Goal: Task Accomplishment & Management: Use online tool/utility

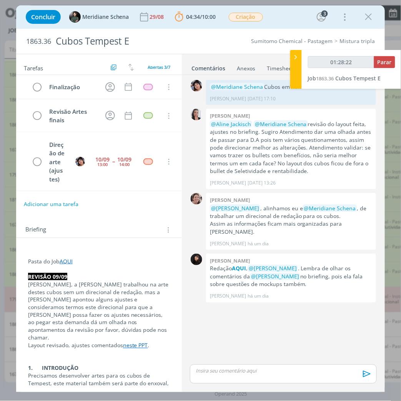
click at [304, 378] on div "dialog" at bounding box center [283, 373] width 187 height 19
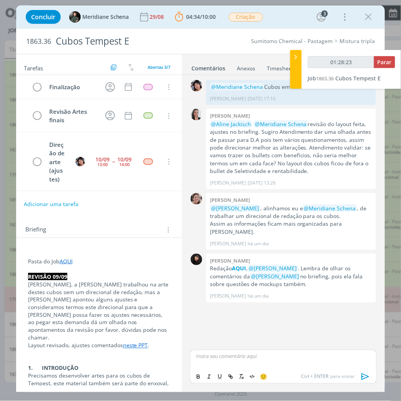
click at [260, 360] on p "dialog" at bounding box center [283, 356] width 175 height 7
type input "01:28:25"
click at [365, 381] on icon "dialog" at bounding box center [366, 377] width 12 height 12
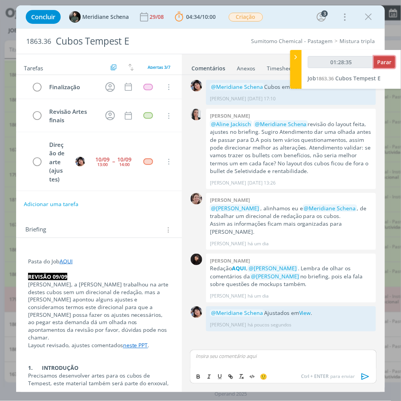
click at [390, 62] on span "Parar" at bounding box center [385, 61] width 14 height 7
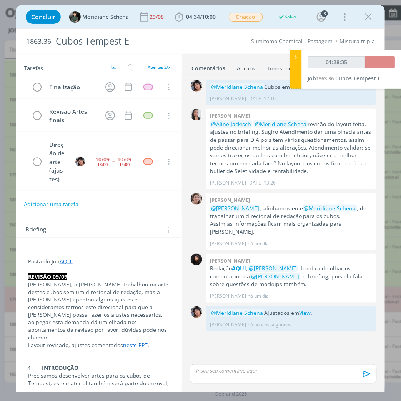
type input "01:29:00"
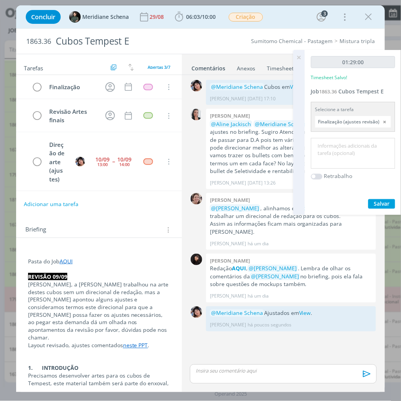
click at [349, 143] on textarea at bounding box center [353, 153] width 80 height 27
click at [371, 121] on input "Finalização (ajustes revisão)" at bounding box center [353, 122] width 76 height 12
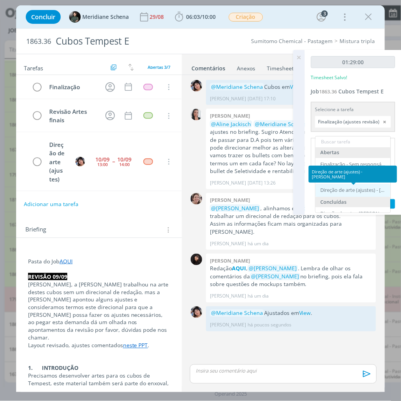
click at [352, 191] on div "Direção de arte (ajustes) - Eliana Hochscheidt" at bounding box center [354, 190] width 67 height 6
type input "Direção de arte (ajustes)"
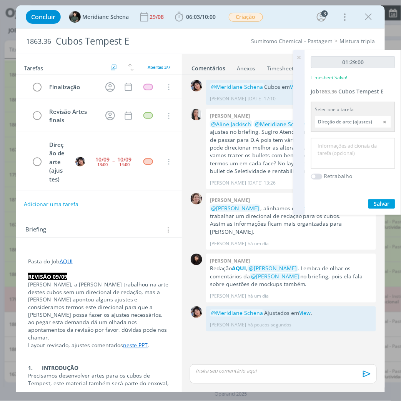
click at [342, 160] on textarea at bounding box center [353, 153] width 80 height 27
type textarea "Ajustes"
click at [391, 205] on button "Salvar" at bounding box center [381, 204] width 27 height 10
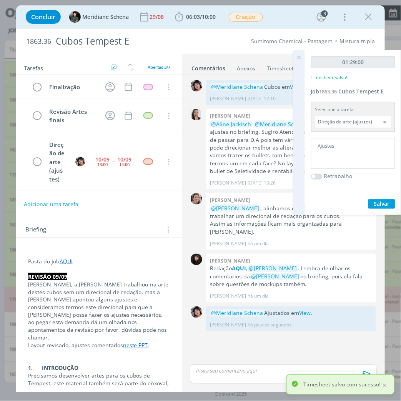
click at [297, 56] on icon at bounding box center [299, 57] width 14 height 15
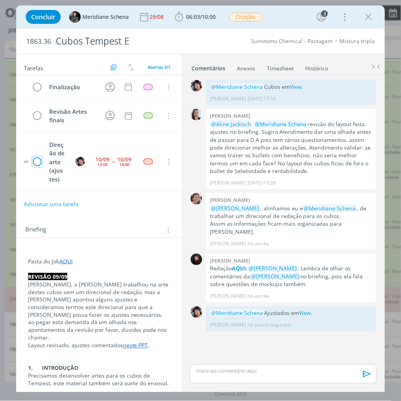
click at [33, 168] on icon "dialog" at bounding box center [37, 162] width 11 height 12
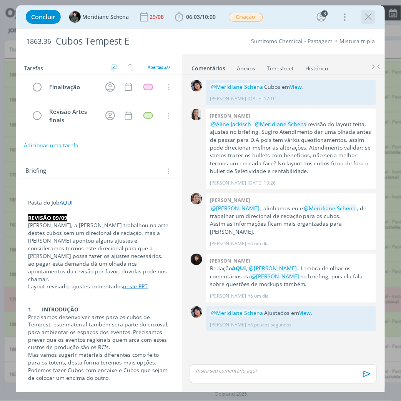
click at [369, 15] on icon "dialog" at bounding box center [369, 17] width 12 height 12
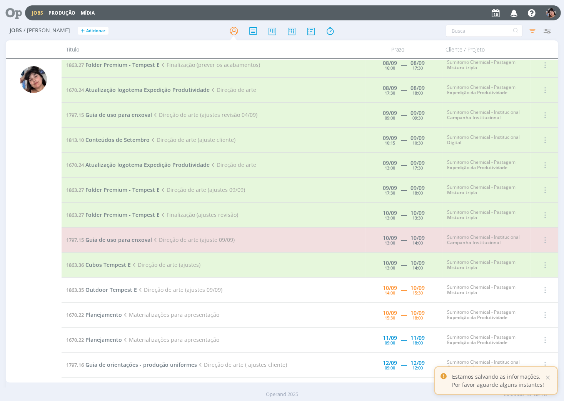
scroll to position [130, 0]
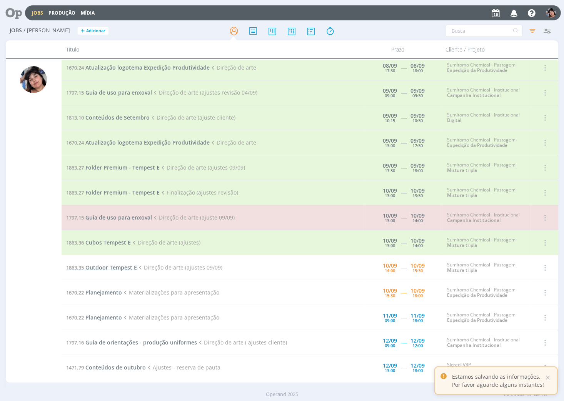
click at [97, 269] on span "Outdoor Tempest E" at bounding box center [111, 267] width 52 height 7
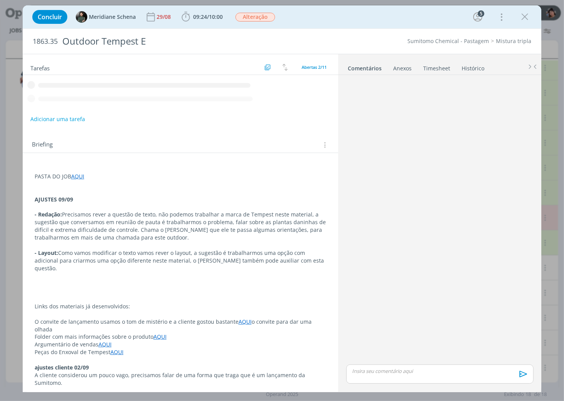
scroll to position [123, 0]
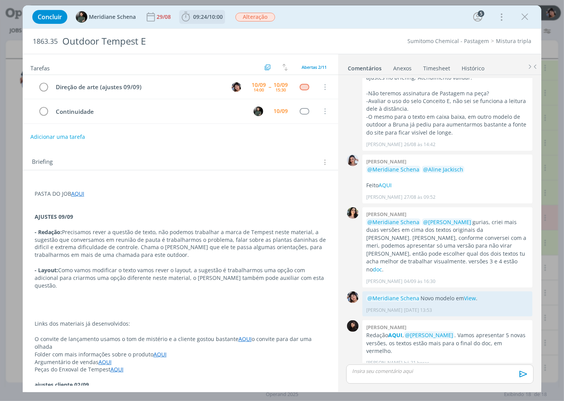
click at [196, 12] on span "09:24 / 10:00" at bounding box center [202, 17] width 44 height 12
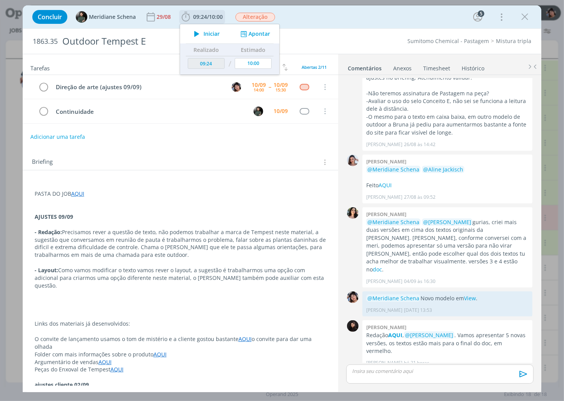
click at [204, 35] on span "Iniciar" at bounding box center [211, 33] width 16 height 5
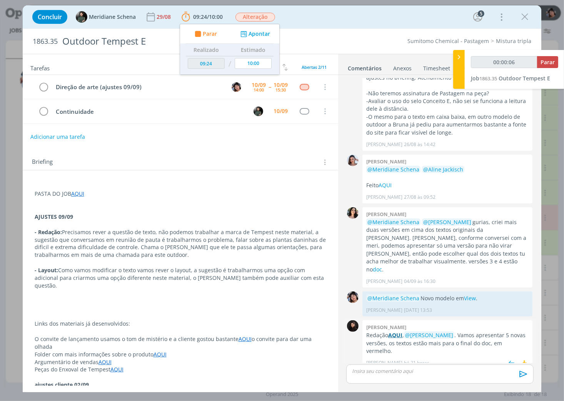
click at [391, 331] on strong "AQUI" at bounding box center [395, 334] width 14 height 7
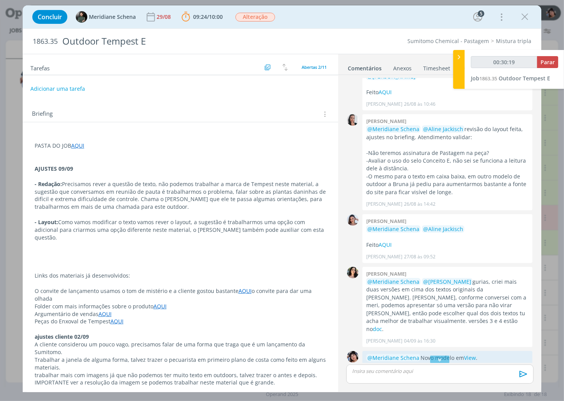
scroll to position [0, 0]
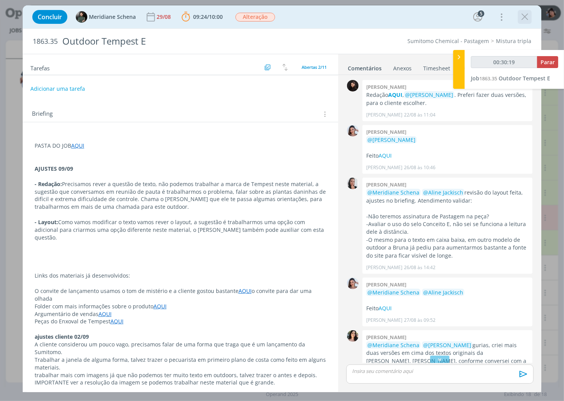
click at [401, 17] on icon "dialog" at bounding box center [525, 17] width 12 height 12
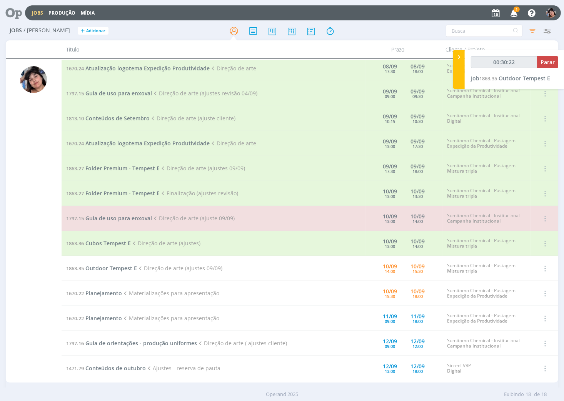
click at [104, 272] on td "1863.35 Outdoor Tempest E Direção de arte (ajustes 09/09)" at bounding box center [214, 268] width 304 height 25
click at [118, 269] on span "Outdoor Tempest E" at bounding box center [111, 267] width 52 height 7
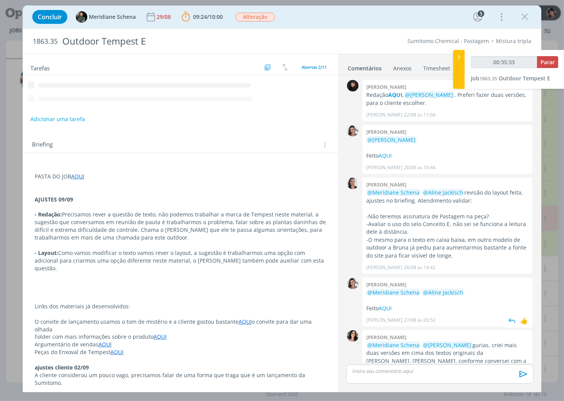
scroll to position [123, 0]
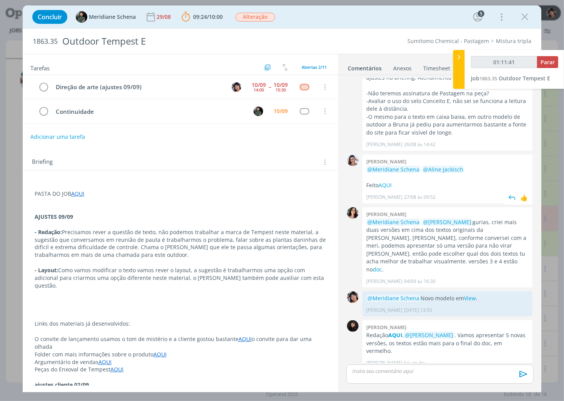
click at [401, 188] on p "Feito AQUI" at bounding box center [447, 185] width 162 height 8
drag, startPoint x: 524, startPoint y: 20, endPoint x: 397, endPoint y: 82, distance: 141.3
click at [401, 20] on icon "dialog" at bounding box center [525, 17] width 12 height 12
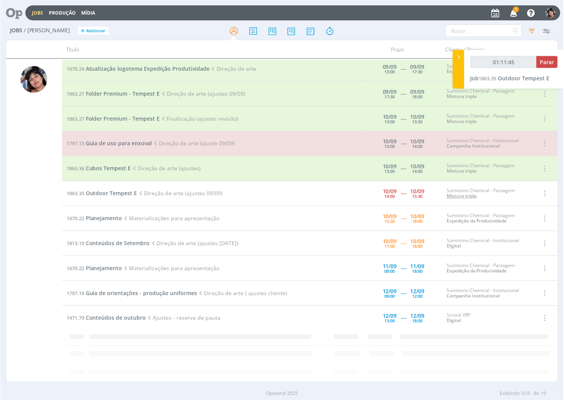
scroll to position [163, 0]
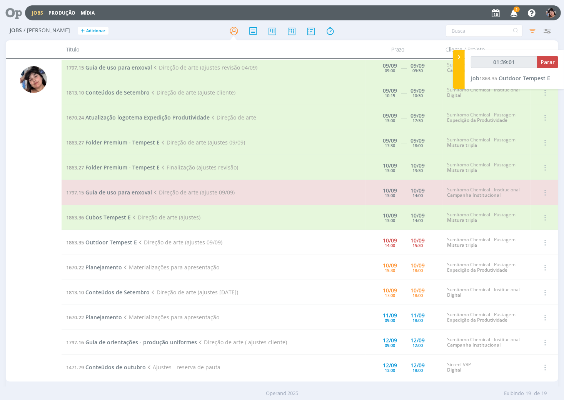
type input "01:40:01"
